Goal: Navigation & Orientation: Find specific page/section

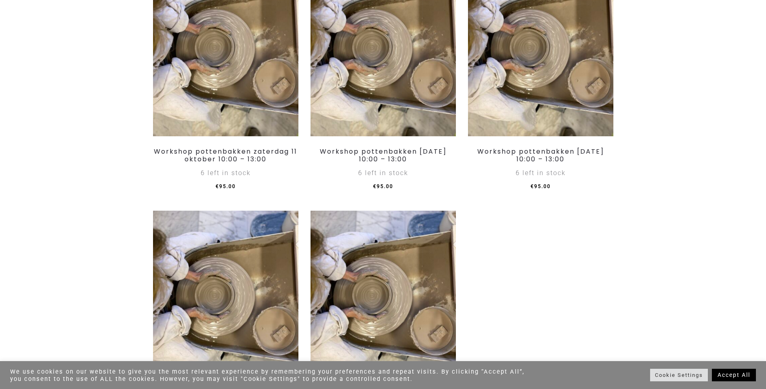
scroll to position [725, 0]
click at [731, 372] on link "Accept All" at bounding box center [734, 374] width 44 height 13
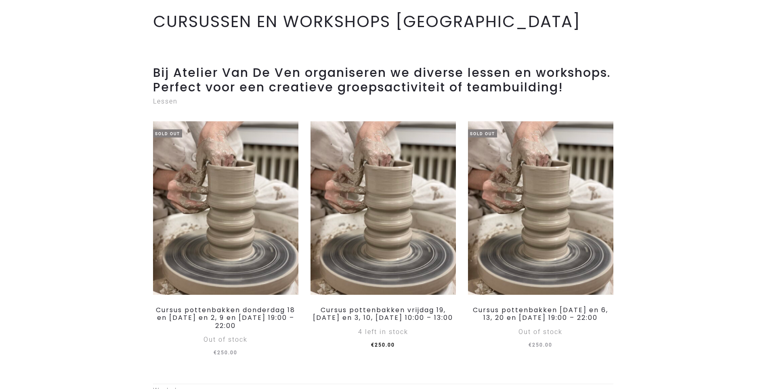
scroll to position [0, 0]
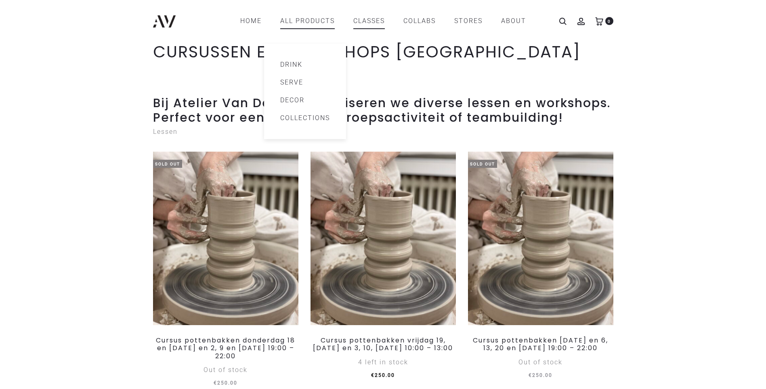
click at [312, 23] on link "All products" at bounding box center [307, 21] width 55 height 14
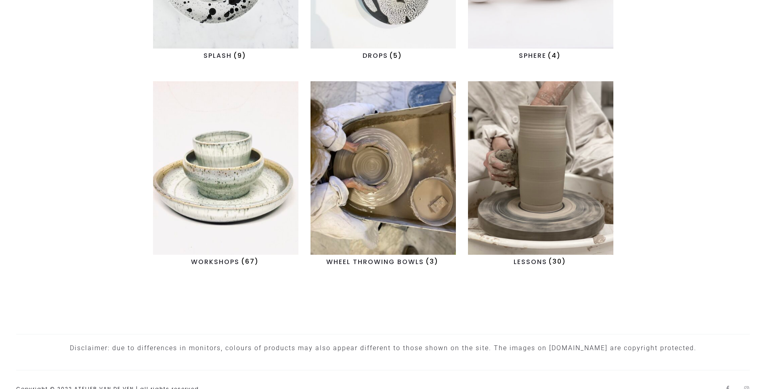
scroll to position [789, 0]
click at [507, 198] on img "Visit product category LESSONS" at bounding box center [540, 167] width 145 height 173
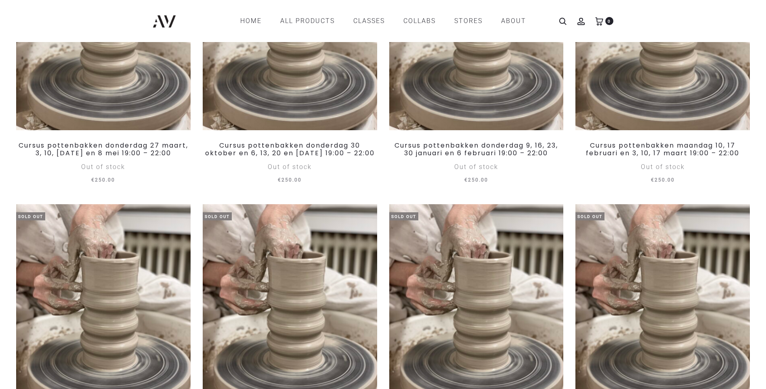
scroll to position [641, 0]
